Goal: Information Seeking & Learning: Find contact information

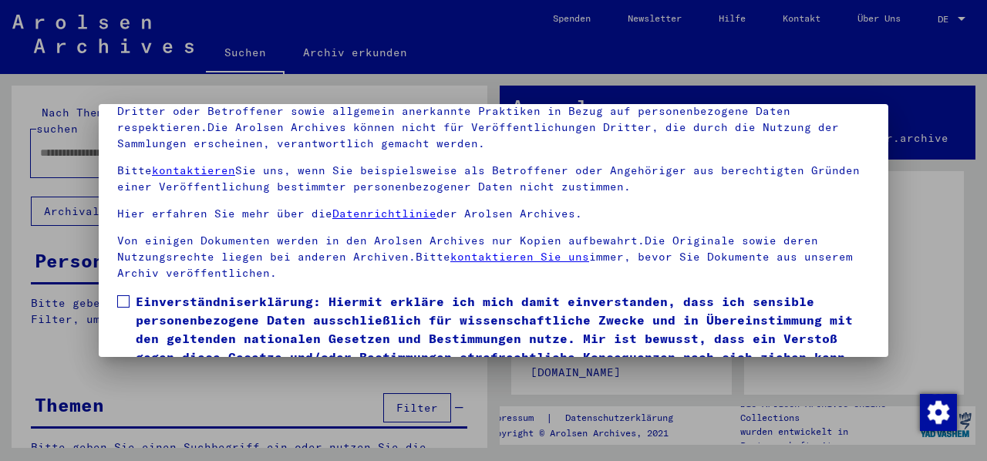
scroll to position [123, 0]
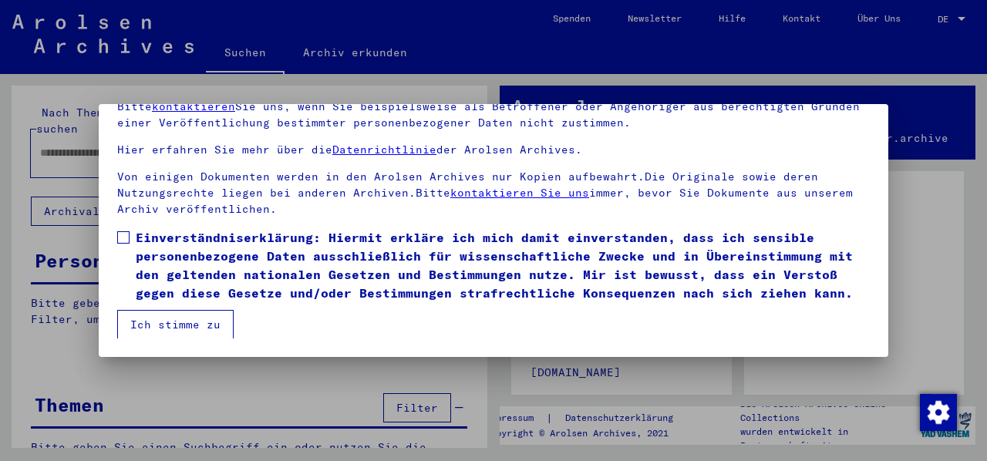
click at [123, 231] on span at bounding box center [123, 237] width 12 height 12
click at [176, 315] on button "Ich stimme zu" at bounding box center [175, 324] width 116 height 29
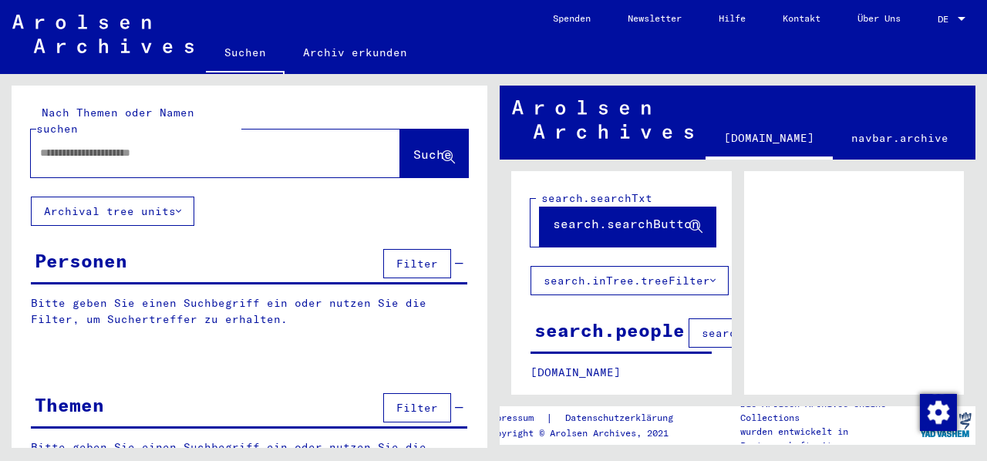
click at [943, 14] on span "DE" at bounding box center [946, 19] width 17 height 11
click at [845, 52] on div at bounding box center [493, 230] width 987 height 461
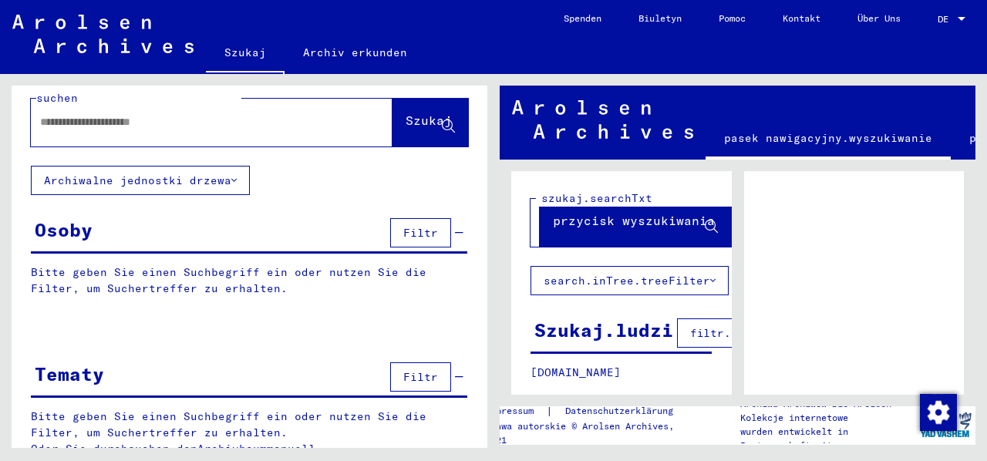
scroll to position [32, 0]
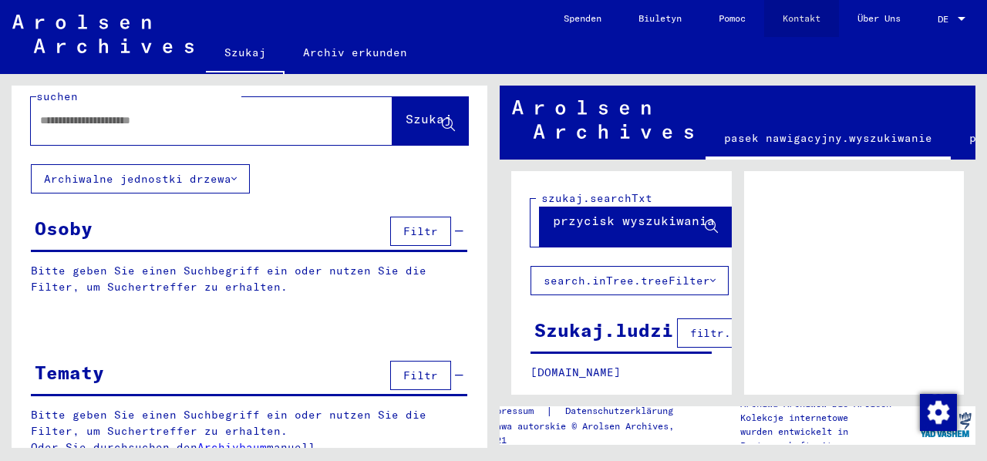
click at [783, 8] on font "Kontakt" at bounding box center [802, 18] width 38 height 25
click at [727, 16] on font "Pomoc" at bounding box center [732, 18] width 27 height 12
